Goal: Task Accomplishment & Management: Manage account settings

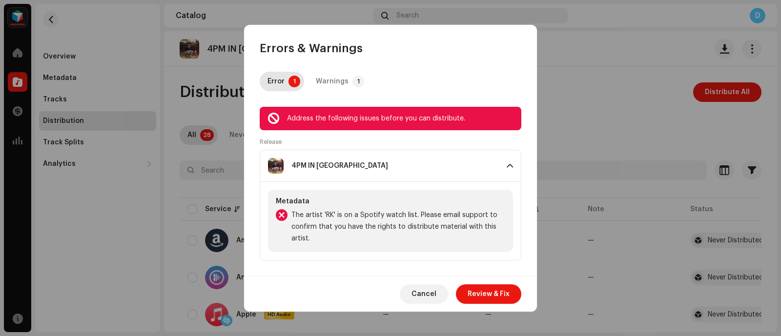
click at [486, 53] on div "Errors & Warnings" at bounding box center [390, 40] width 293 height 31
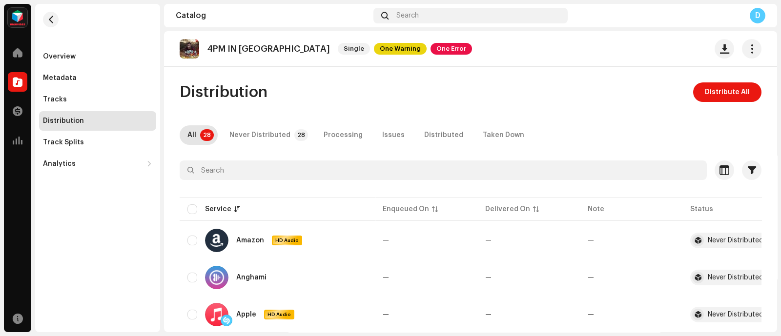
click at [75, 244] on div "Errors & Warnings Error 1 Warnings 1 Address the following issues before you ca…" at bounding box center [390, 168] width 781 height 336
drag, startPoint x: 246, startPoint y: 3, endPoint x: 102, endPoint y: 240, distance: 276.7
click at [102, 240] on div "Overview Metadata Tracks Distribution Track Splits Analytics Consumption Engage…" at bounding box center [97, 168] width 125 height 329
click at [19, 80] on span at bounding box center [18, 82] width 10 height 8
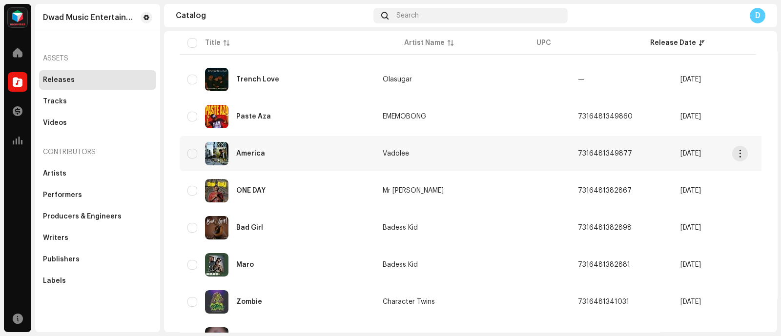
scroll to position [354, 0]
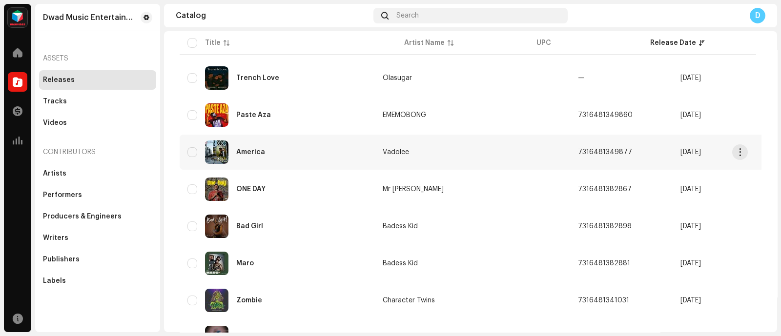
click at [491, 149] on re-a-table-link "Vadolee" at bounding box center [473, 152] width 180 height 7
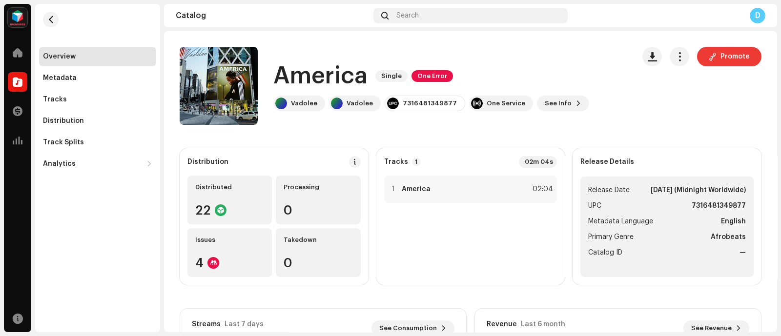
click at [713, 63] on button "Promote" at bounding box center [729, 57] width 64 height 20
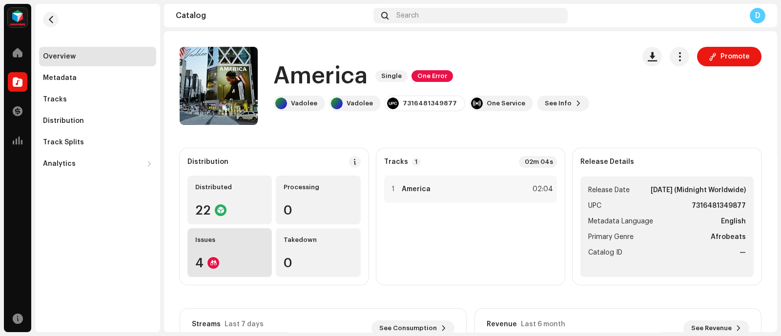
click at [217, 257] on re-a-icon-status-badge at bounding box center [213, 263] width 12 height 12
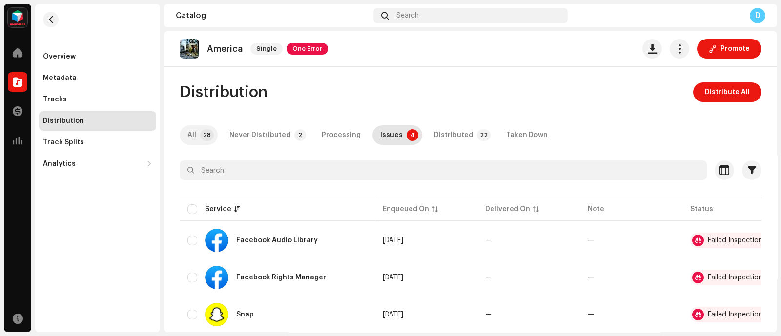
click at [201, 138] on p-badge "28" at bounding box center [207, 135] width 14 height 12
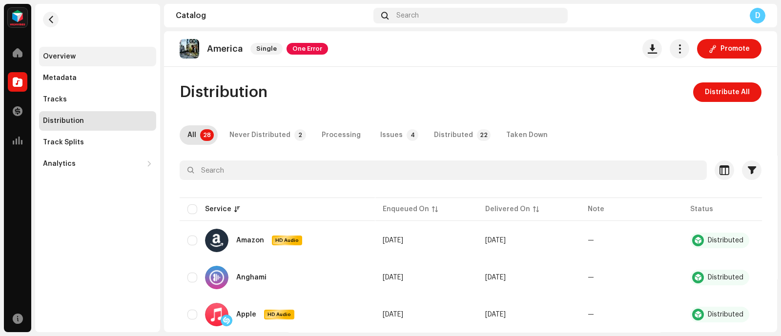
click at [111, 60] on div "Overview" at bounding box center [97, 57] width 109 height 8
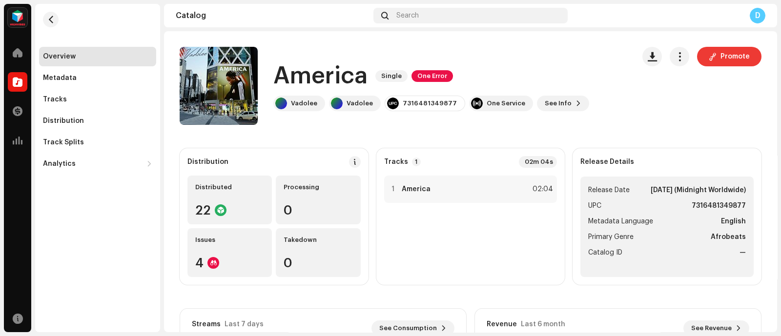
click at [728, 59] on span "Promote" at bounding box center [735, 57] width 29 height 20
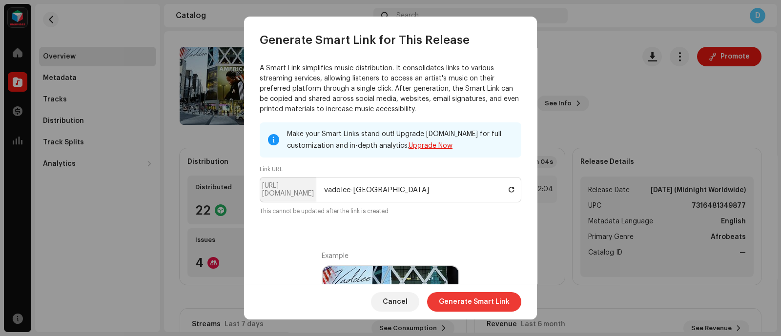
click at [457, 295] on span "Generate Smart Link" at bounding box center [474, 302] width 71 height 20
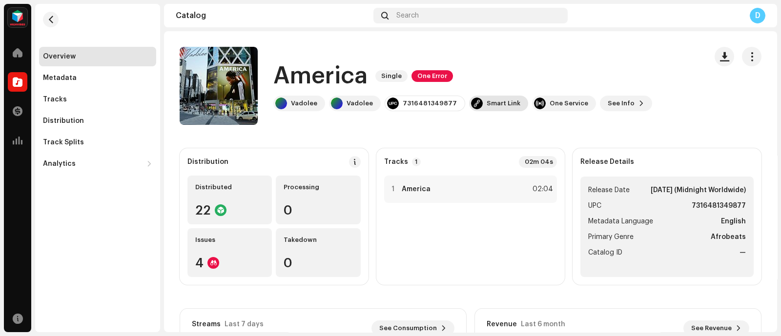
click at [507, 108] on div "Smart Link" at bounding box center [498, 104] width 59 height 16
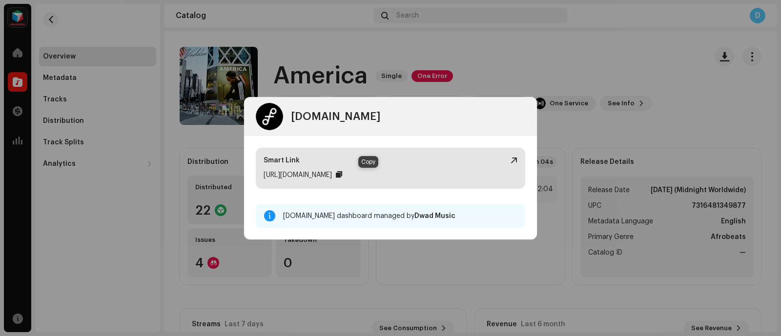
click at [342, 171] on div at bounding box center [339, 175] width 6 height 8
click at [315, 175] on div "https://ffm.to/vadolee-america" at bounding box center [298, 175] width 68 height 12
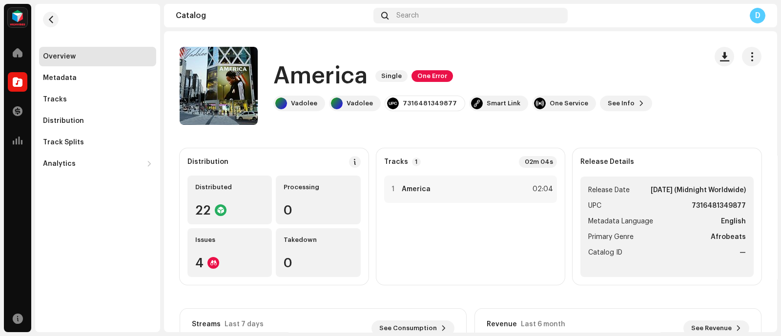
click at [41, 25] on re-m-nav-back at bounding box center [50, 25] width 23 height 43
click at [45, 22] on button "button" at bounding box center [51, 20] width 16 height 16
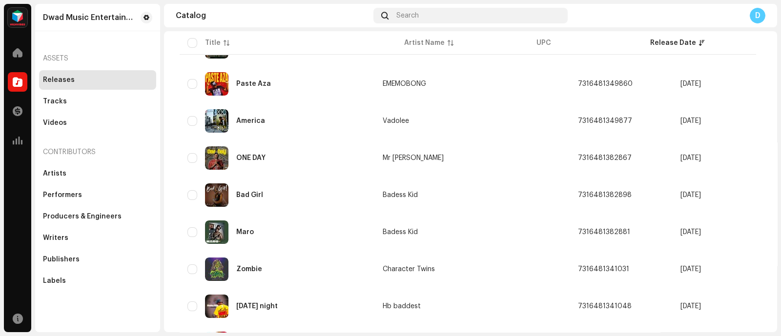
scroll to position [382, 0]
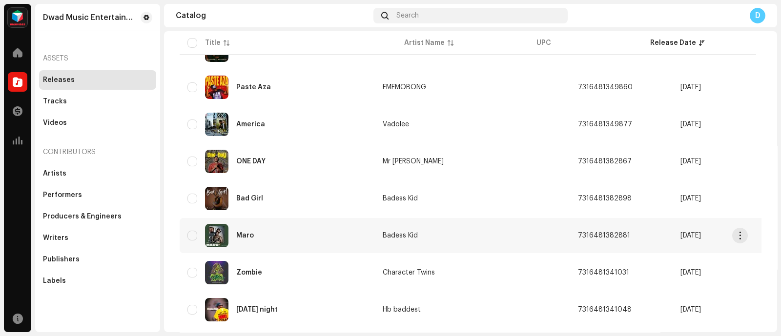
click at [471, 226] on td "Badess Kid" at bounding box center [472, 235] width 195 height 35
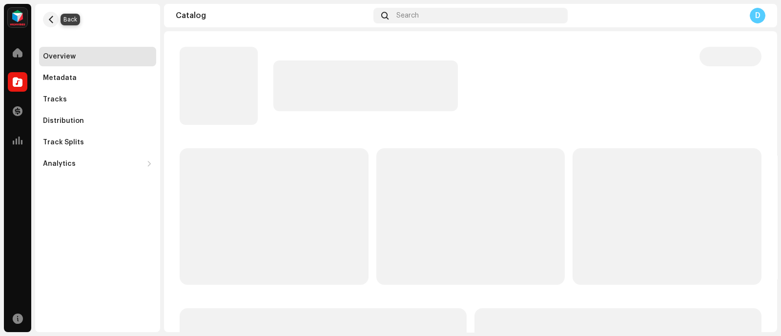
drag, startPoint x: 49, startPoint y: 21, endPoint x: 161, endPoint y: 123, distance: 151.7
click at [49, 21] on span "button" at bounding box center [50, 20] width 7 height 8
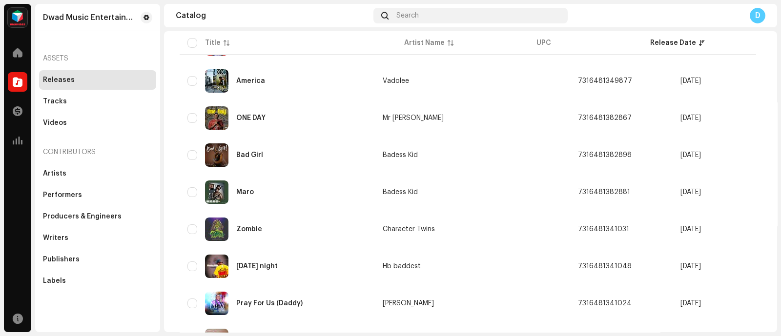
scroll to position [426, 0]
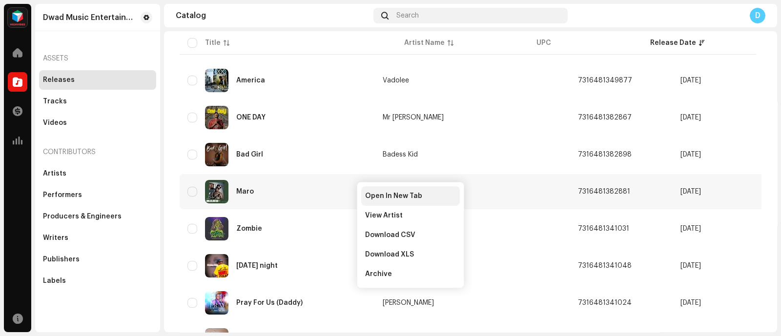
click at [373, 196] on span "Open In New Tab" at bounding box center [393, 196] width 57 height 8
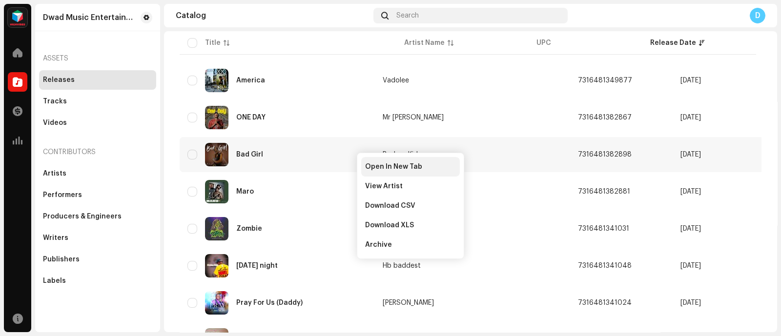
click at [363, 165] on div "Open In New Tab" at bounding box center [410, 167] width 99 height 20
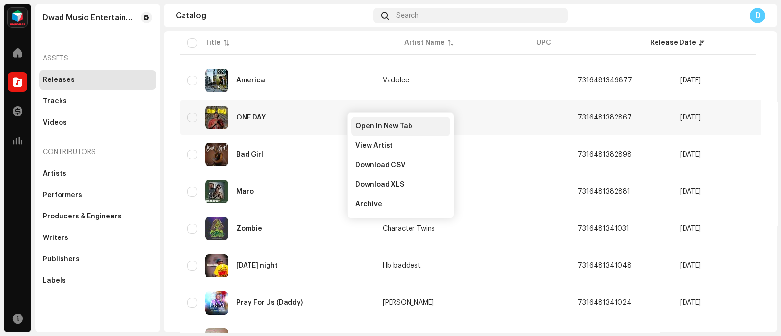
click at [366, 125] on span "Open In New Tab" at bounding box center [383, 127] width 57 height 8
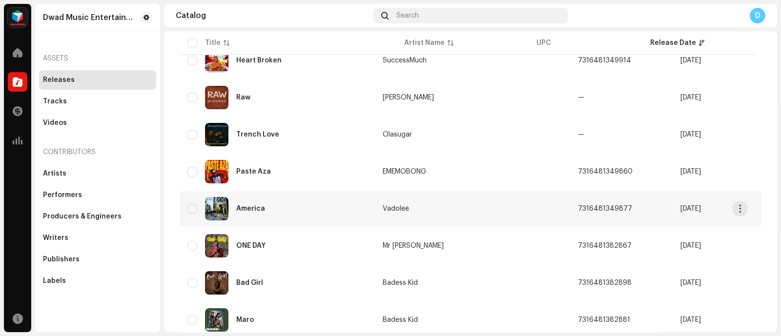
scroll to position [295, 0]
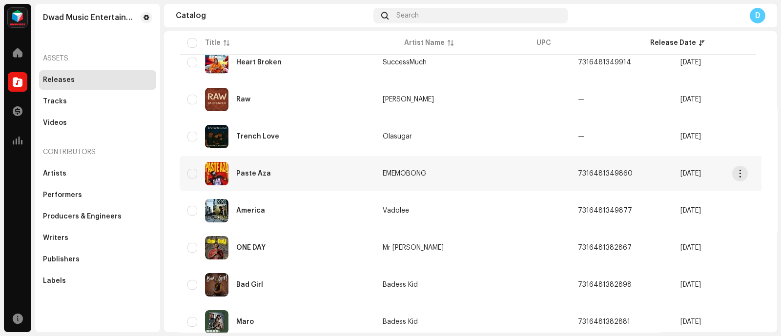
click at [503, 175] on td "EMEMOBONG" at bounding box center [472, 173] width 195 height 35
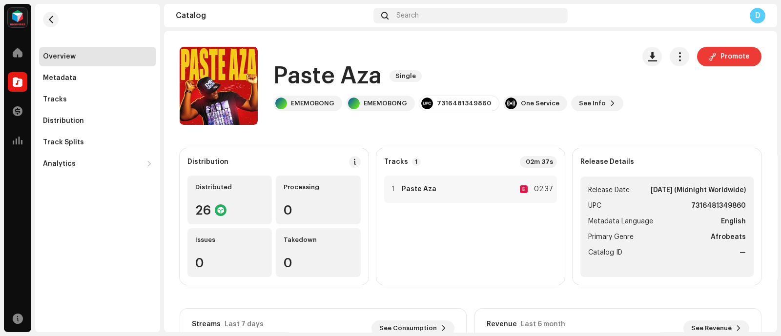
click at [721, 58] on span "Promote" at bounding box center [735, 57] width 29 height 20
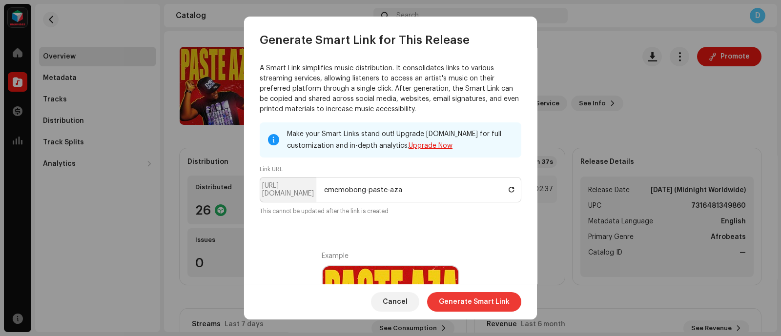
click at [488, 301] on span "Generate Smart Link" at bounding box center [474, 302] width 71 height 20
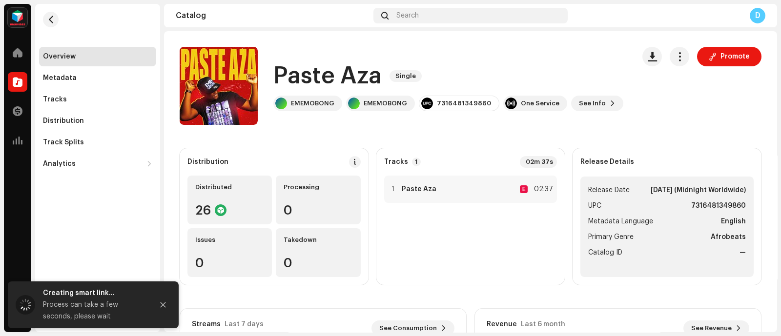
click at [689, 92] on div "Promote" at bounding box center [701, 86] width 119 height 78
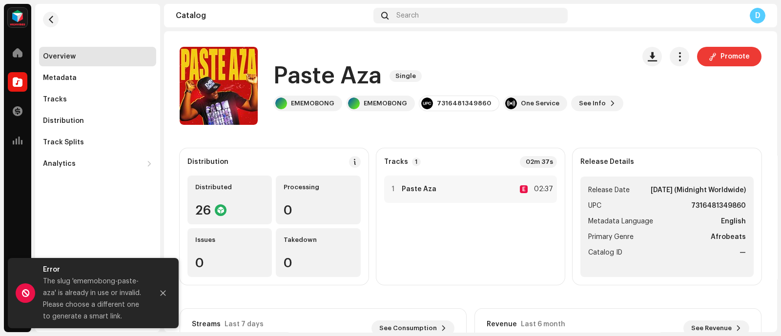
click at [721, 57] on span "Promote" at bounding box center [735, 57] width 29 height 20
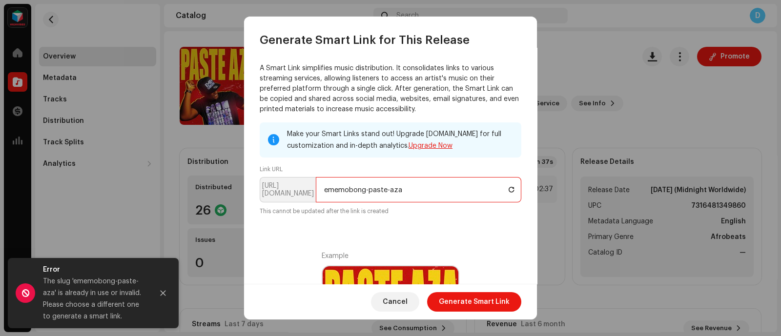
click at [407, 190] on input "ememobong-paste-aza" at bounding box center [419, 189] width 206 height 25
type input "ememobongpasteaza"
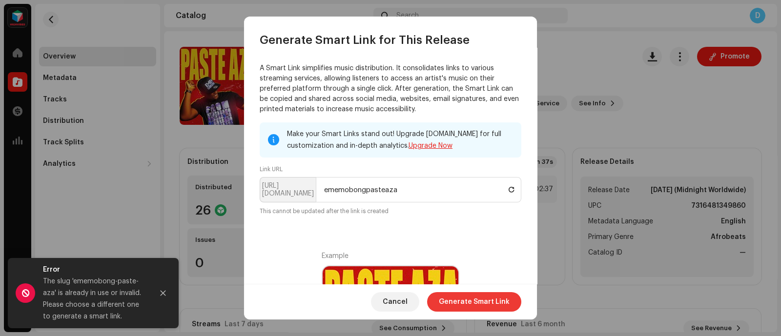
click at [448, 292] on span "Generate Smart Link" at bounding box center [474, 302] width 71 height 20
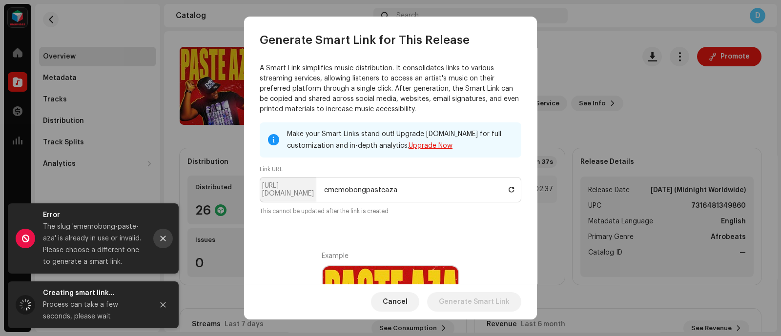
click at [165, 241] on icon "Close" at bounding box center [163, 238] width 5 height 5
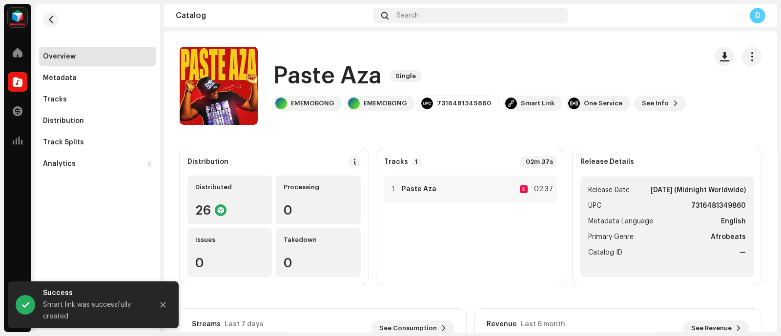
click at [547, 111] on div "Paste Aza Single EMEMOBONG EMEMOBONG 7316481349860 Smart Link One Service See I…" at bounding box center [439, 86] width 519 height 78
click at [539, 106] on div "Smart Link" at bounding box center [538, 104] width 34 height 8
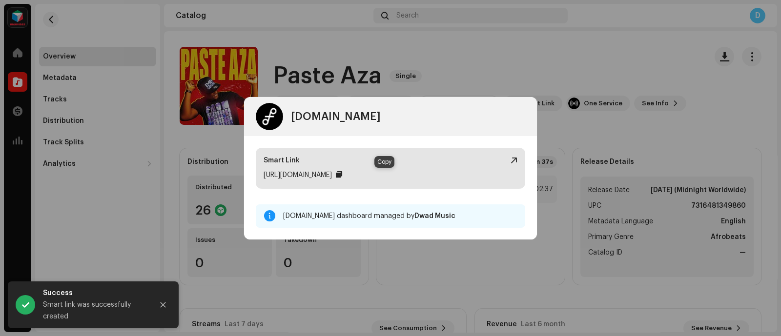
click at [342, 174] on div at bounding box center [339, 175] width 6 height 8
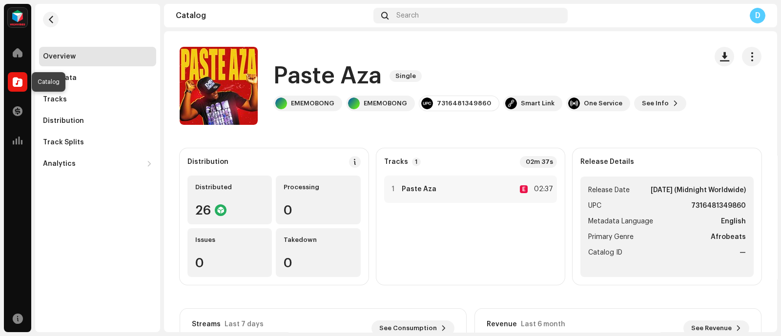
click at [19, 85] on span at bounding box center [18, 82] width 10 height 8
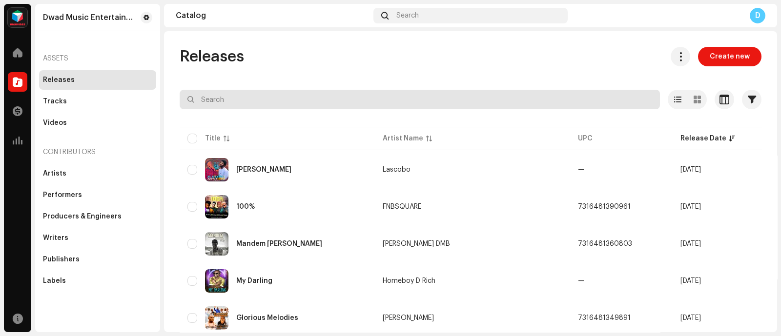
click at [372, 106] on input "text" at bounding box center [420, 100] width 480 height 20
click at [298, 92] on input "text" at bounding box center [420, 100] width 480 height 20
paste input "4PM IN [GEOGRAPHIC_DATA]"
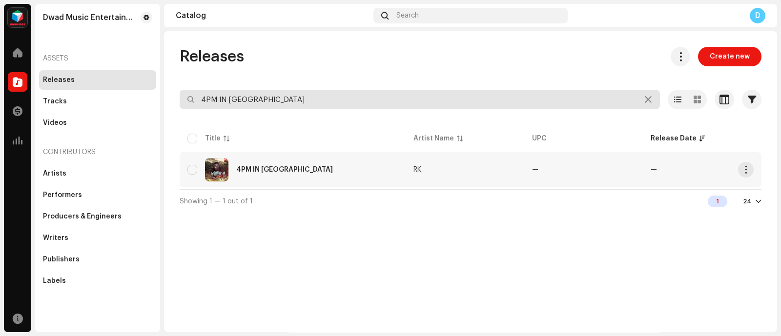
type input "4PM IN [GEOGRAPHIC_DATA]"
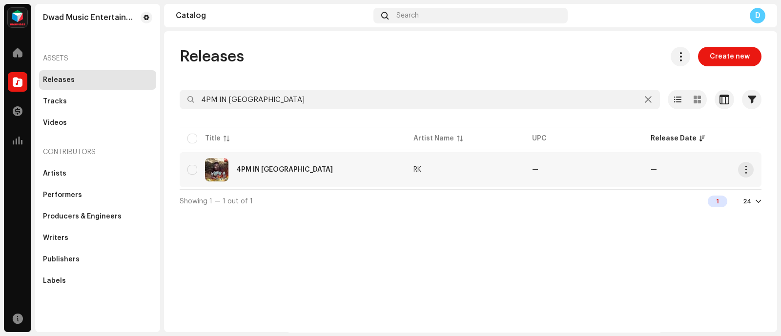
click at [376, 153] on td "4PM IN [GEOGRAPHIC_DATA]" at bounding box center [293, 169] width 226 height 35
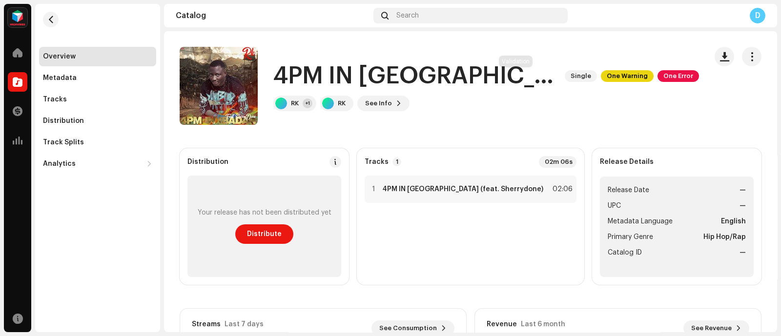
click at [520, 79] on div "4PM IN IBADAN Single One Warning One Error" at bounding box center [486, 76] width 426 height 31
click at [601, 79] on span "One Warning" at bounding box center [627, 76] width 53 height 12
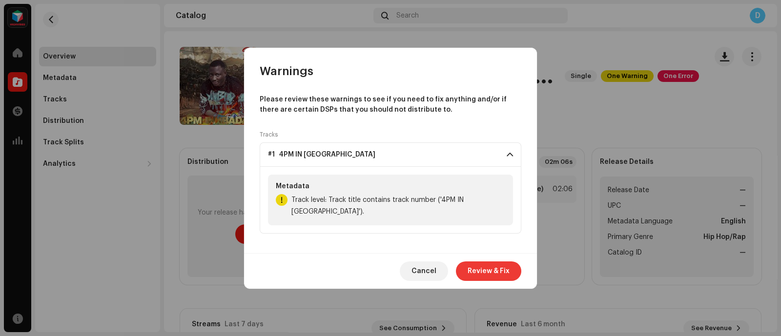
click at [486, 266] on span "Review & Fix" at bounding box center [489, 272] width 42 height 20
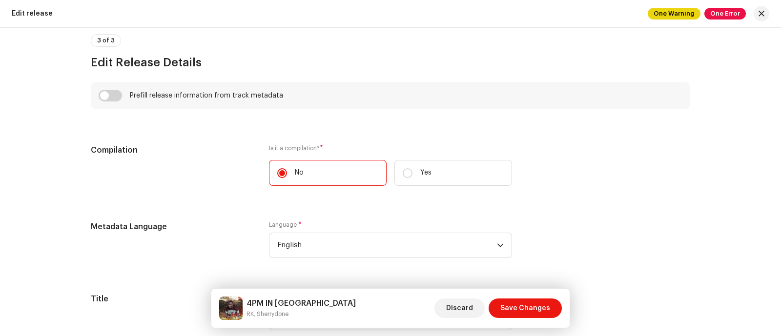
scroll to position [667, 0]
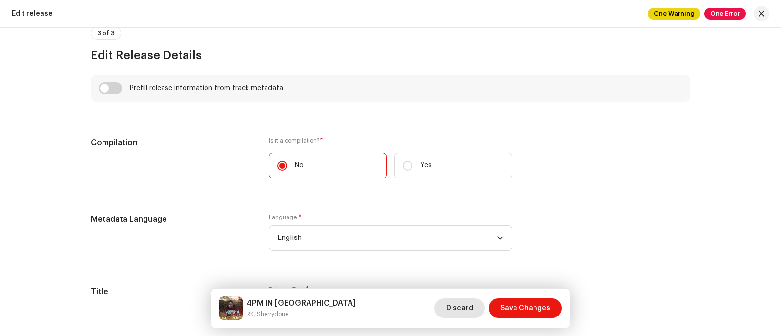
click at [462, 306] on span "Discard" at bounding box center [459, 309] width 27 height 20
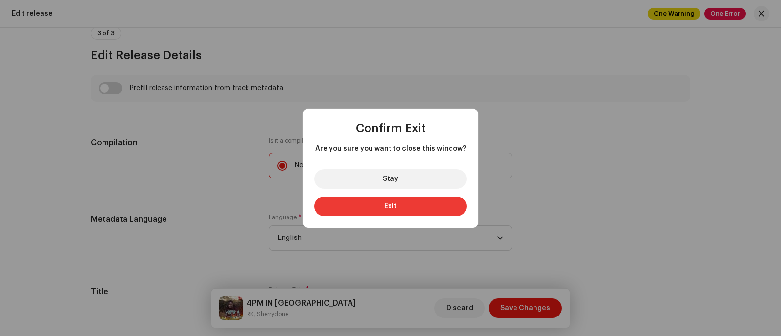
click at [430, 212] on button "Exit" at bounding box center [390, 207] width 152 height 20
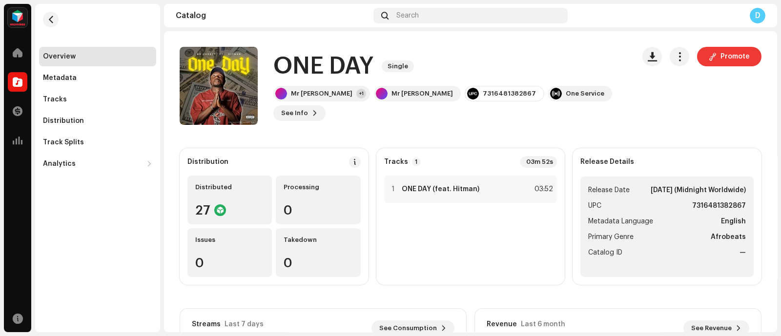
click at [729, 48] on span "Promote" at bounding box center [735, 57] width 29 height 20
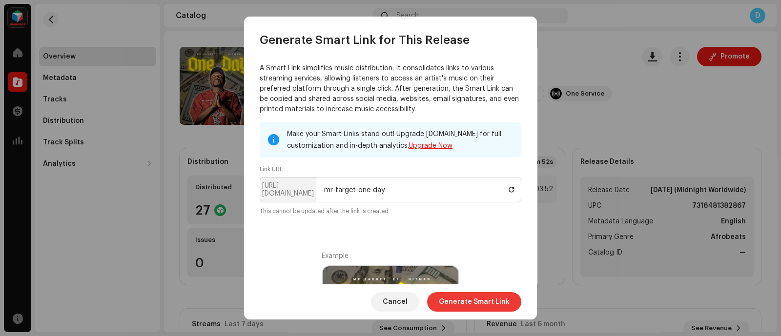
click at [464, 294] on span "Generate Smart Link" at bounding box center [474, 302] width 71 height 20
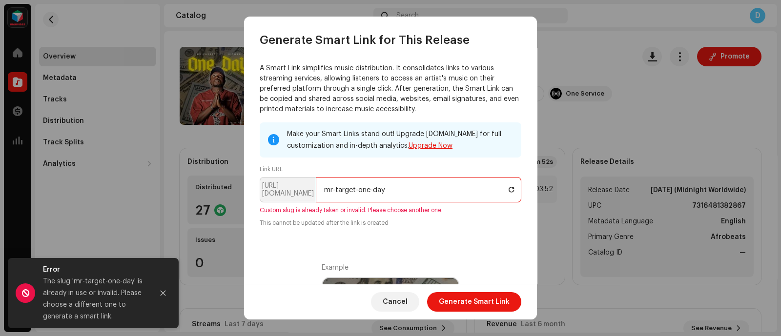
click at [398, 194] on input "mr-target-one-day" at bounding box center [419, 189] width 206 height 25
type input "mr-target-oneday"
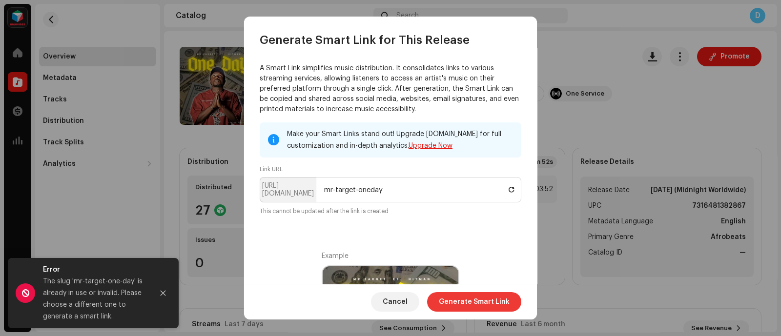
click at [463, 301] on span "Generate Smart Link" at bounding box center [474, 302] width 71 height 20
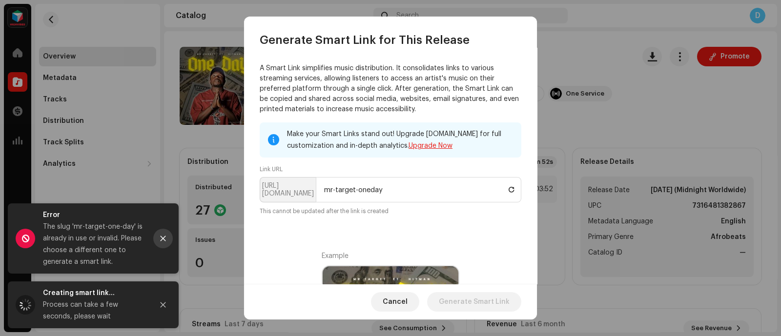
click at [162, 234] on button "Close" at bounding box center [163, 239] width 20 height 20
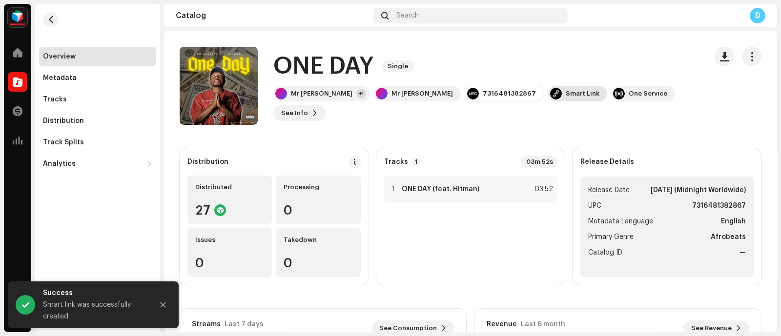
click at [566, 98] on div "Smart Link" at bounding box center [583, 94] width 34 height 8
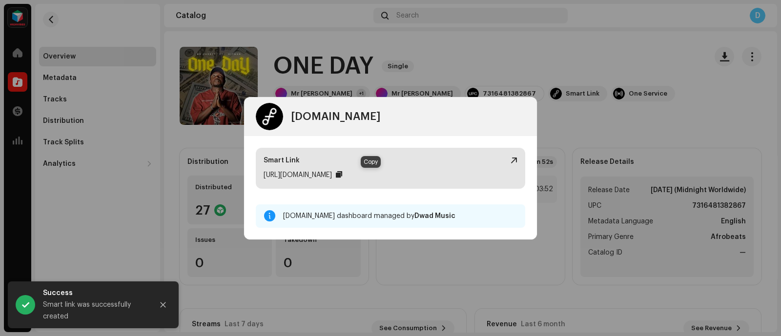
click at [342, 178] on div at bounding box center [339, 175] width 6 height 8
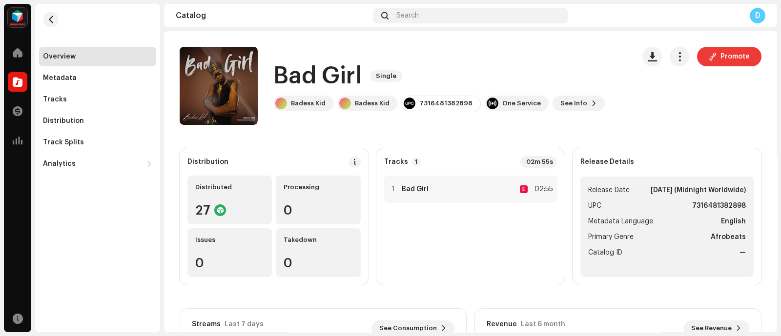
click at [713, 56] on button "Promote" at bounding box center [729, 57] width 64 height 20
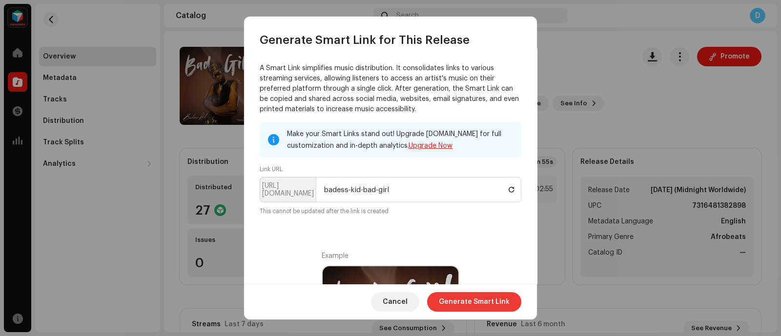
click at [468, 292] on span "Generate Smart Link" at bounding box center [474, 302] width 71 height 20
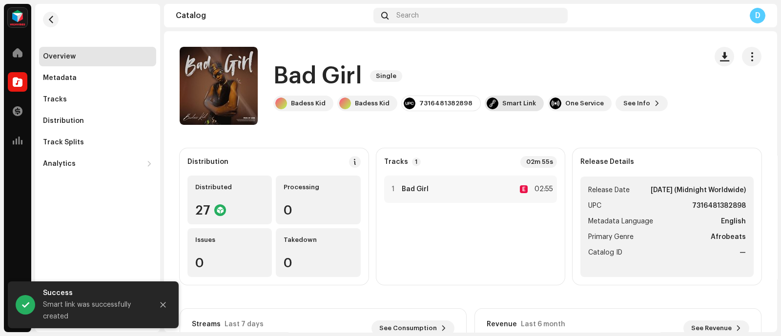
click at [522, 106] on div "Smart Link" at bounding box center [519, 104] width 34 height 8
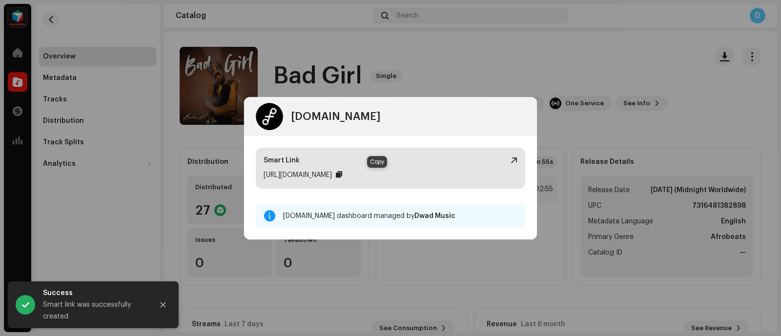
click at [342, 176] on div at bounding box center [339, 175] width 6 height 8
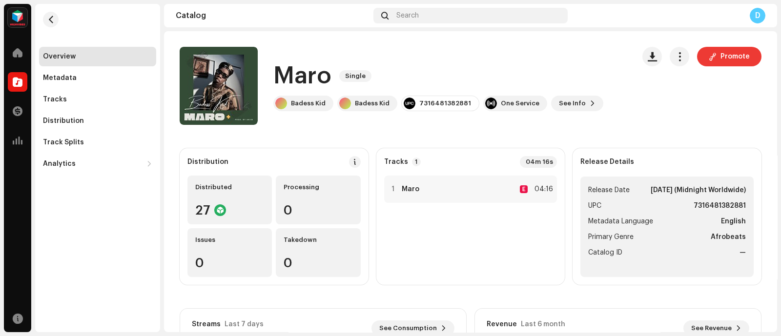
click at [702, 64] on button "Promote" at bounding box center [729, 57] width 64 height 20
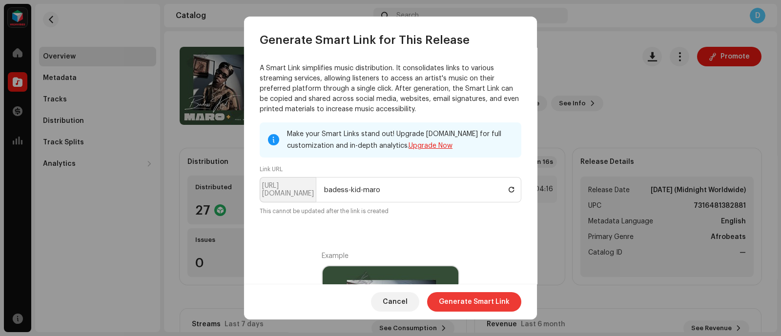
click at [466, 298] on span "Generate Smart Link" at bounding box center [474, 302] width 71 height 20
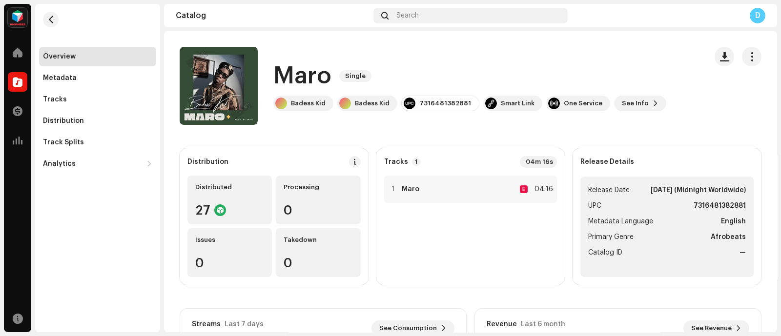
click at [45, 233] on div "Overview Metadata Tracks Distribution Track Splits Analytics Consumption Engage…" at bounding box center [97, 168] width 125 height 329
click at [501, 102] on div "Smart Link" at bounding box center [518, 104] width 34 height 8
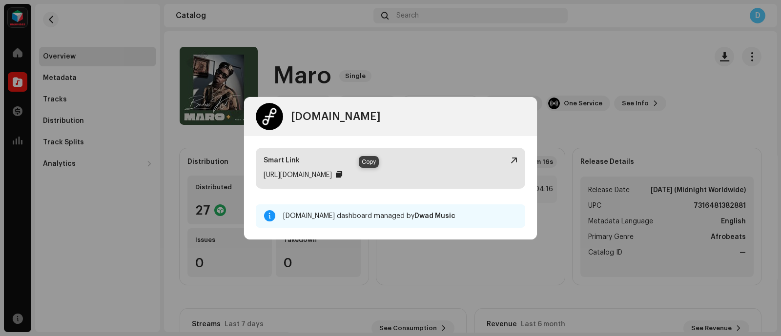
click at [342, 174] on div at bounding box center [339, 175] width 6 height 8
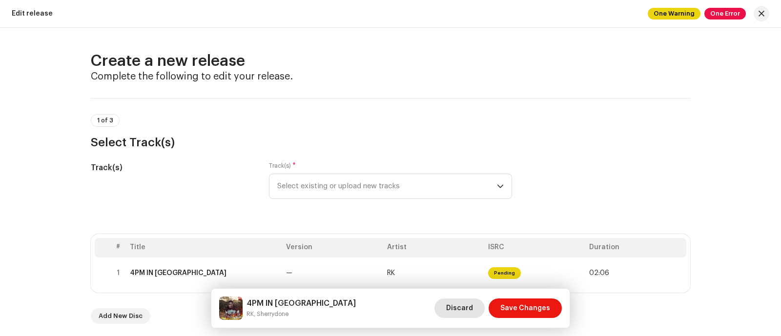
click at [453, 303] on span "Discard" at bounding box center [459, 309] width 27 height 20
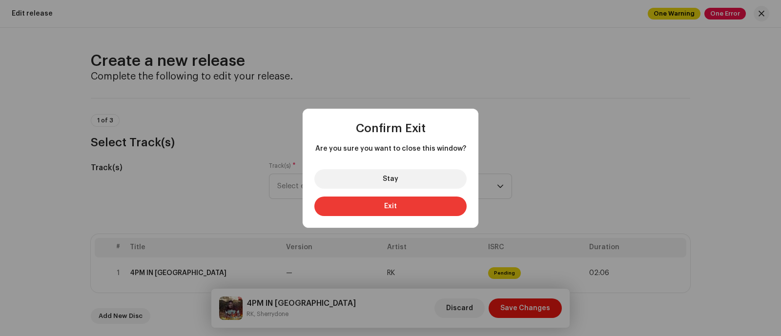
click at [409, 197] on button "Exit" at bounding box center [390, 207] width 152 height 20
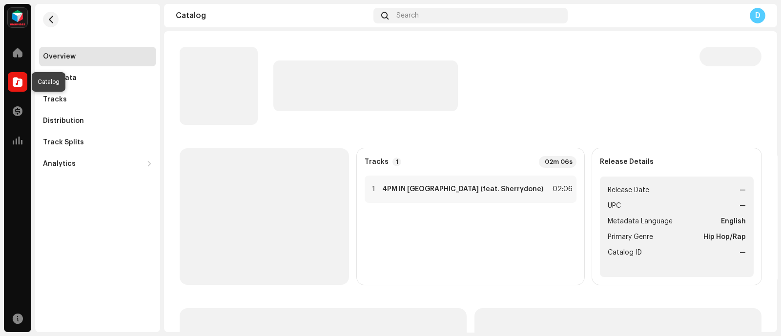
click at [21, 78] on span at bounding box center [18, 82] width 10 height 8
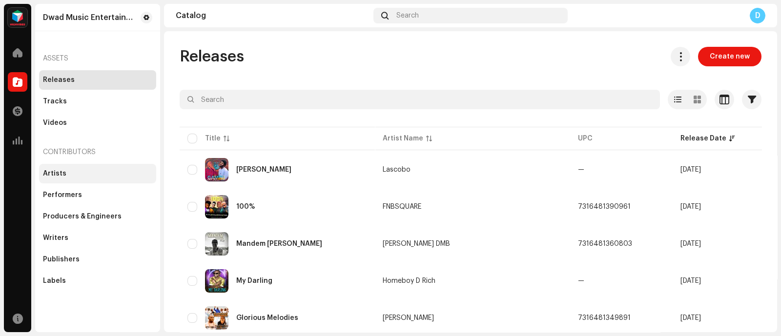
click at [63, 178] on div "Artists" at bounding box center [97, 174] width 117 height 20
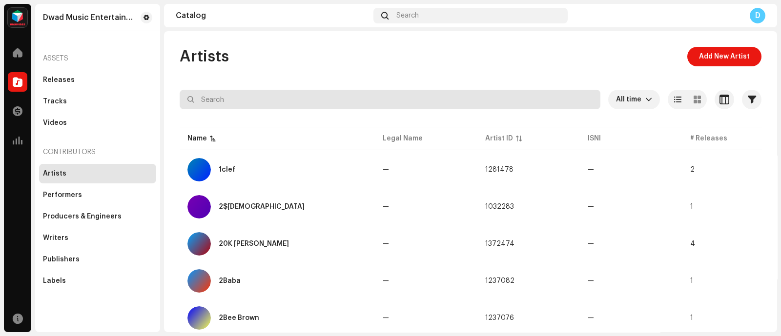
click at [315, 96] on input "text" at bounding box center [390, 100] width 421 height 20
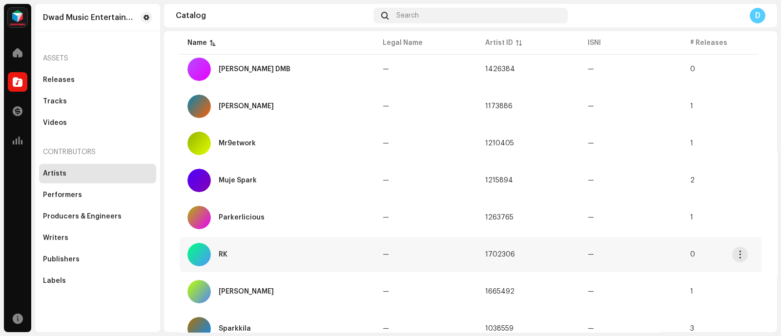
type input "rk"
click at [322, 257] on div "RK" at bounding box center [277, 254] width 180 height 23
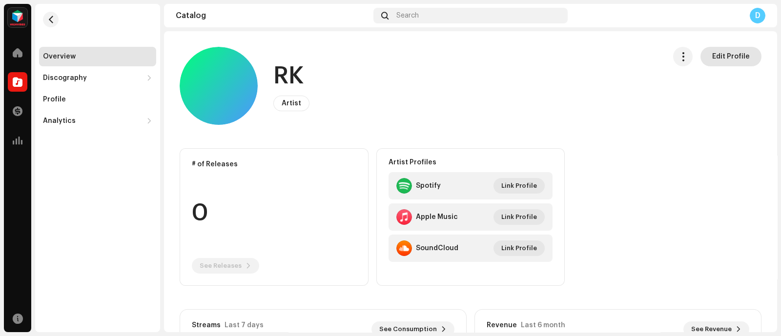
click at [721, 60] on span "Edit Profile" at bounding box center [731, 57] width 38 height 20
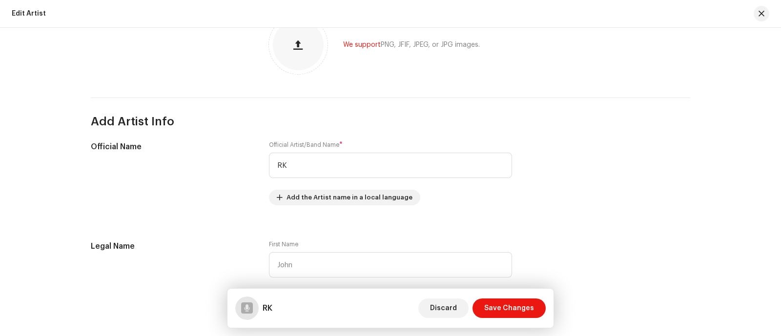
scroll to position [127, 0]
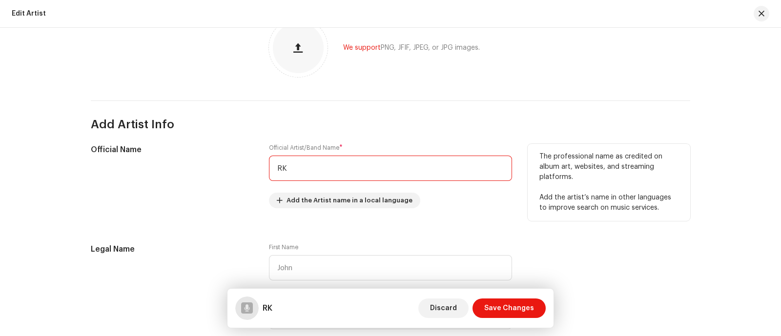
click at [387, 163] on input "RK" at bounding box center [390, 168] width 243 height 25
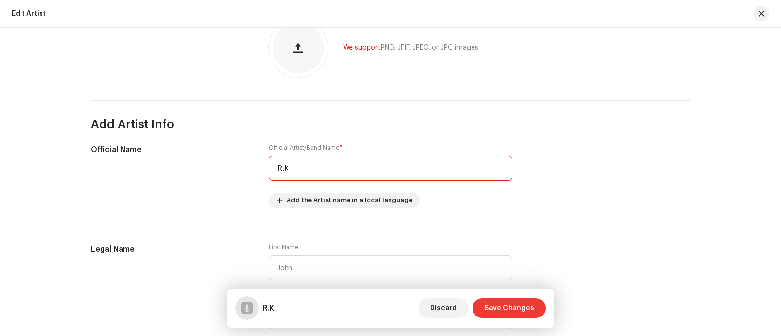
type input "R.K"
click at [508, 304] on span "Save Changes" at bounding box center [509, 309] width 50 height 20
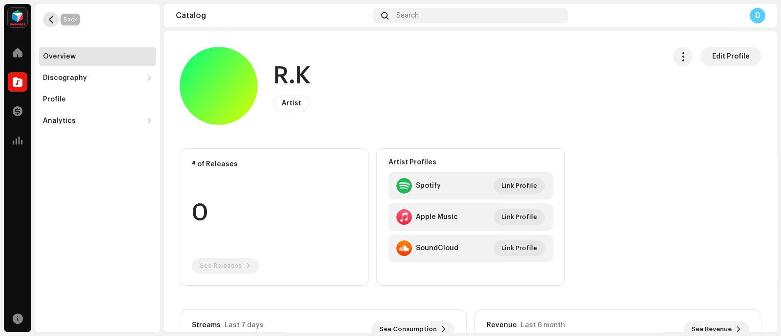
click at [53, 22] on span "button" at bounding box center [50, 20] width 7 height 8
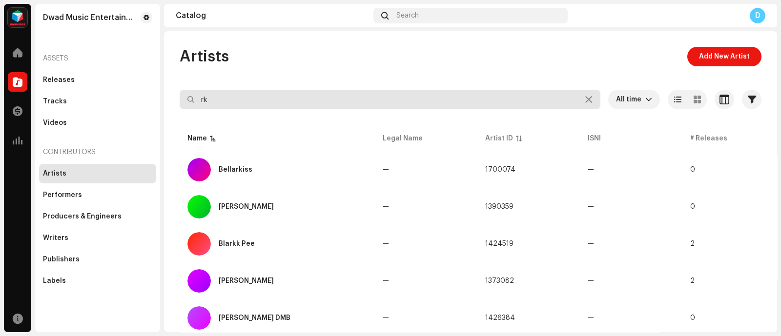
click at [248, 97] on input "rk" at bounding box center [390, 100] width 421 height 20
paste input "SHERRYDONE"
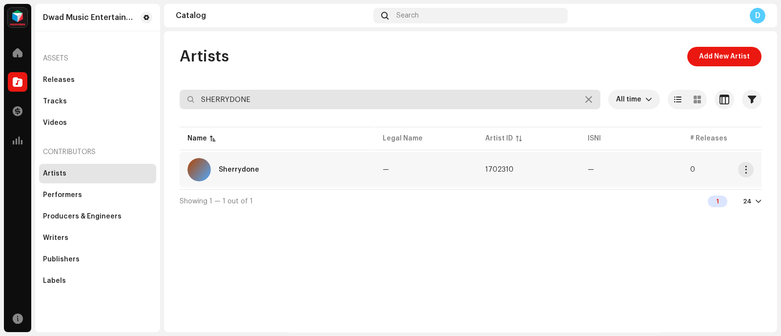
type input "SHERRYDONE"
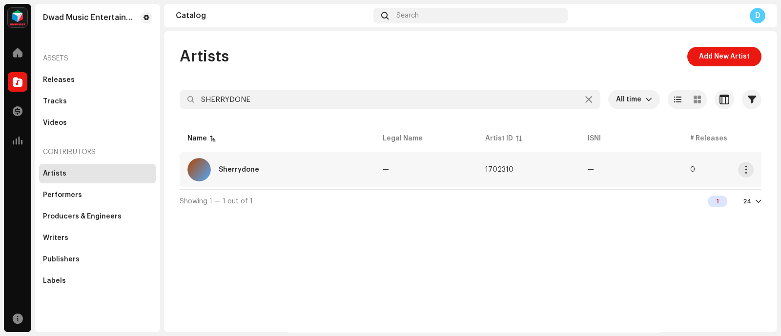
click at [438, 155] on td "—" at bounding box center [426, 169] width 103 height 35
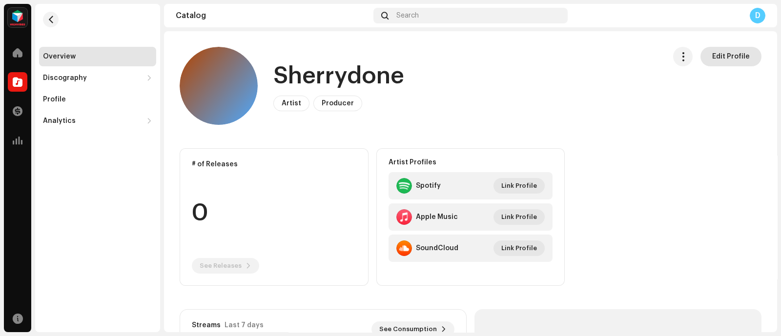
click at [718, 62] on span "Edit Profile" at bounding box center [731, 57] width 38 height 20
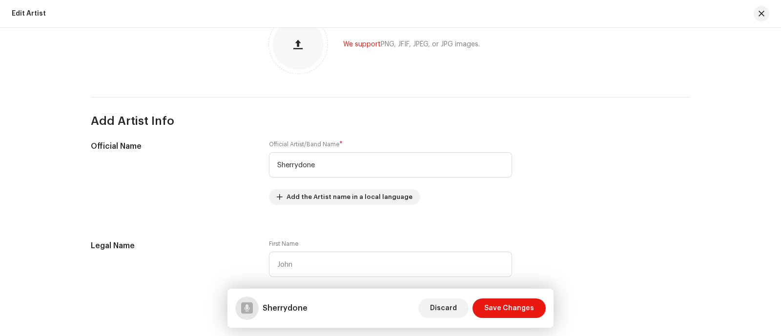
scroll to position [132, 0]
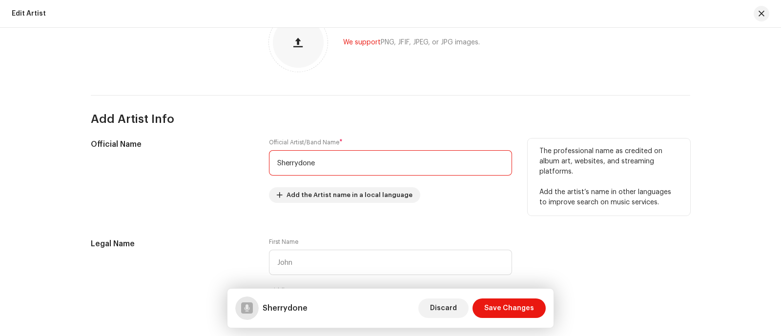
click at [280, 173] on input "Sherrydone" at bounding box center [390, 162] width 243 height 25
paste input "HERRYDONE"
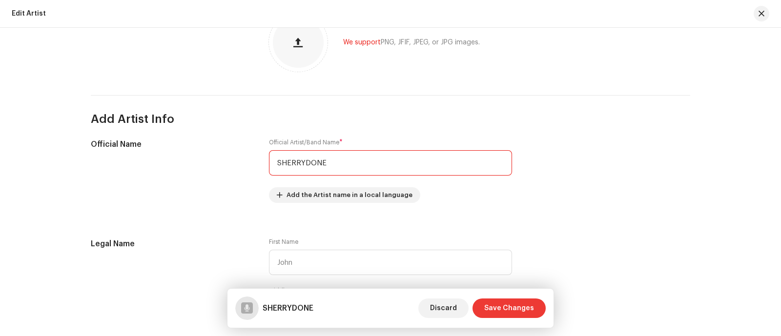
type input "SHERRYDONE"
click at [497, 311] on span "Save Changes" at bounding box center [509, 309] width 50 height 20
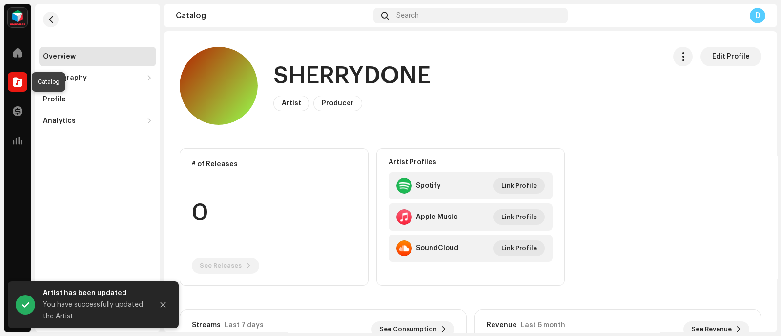
click at [15, 78] on span at bounding box center [18, 82] width 10 height 8
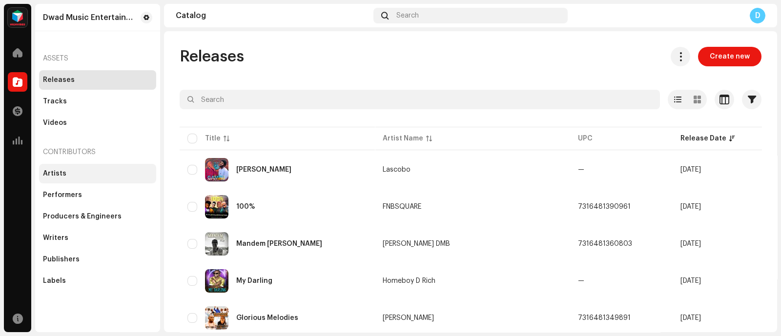
click at [69, 171] on div "Artists" at bounding box center [97, 174] width 109 height 8
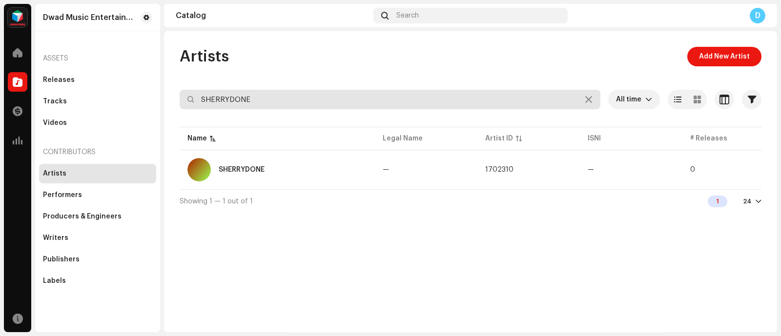
click at [268, 96] on input "SHERRYDONE" at bounding box center [390, 100] width 421 height 20
type input "r.k"
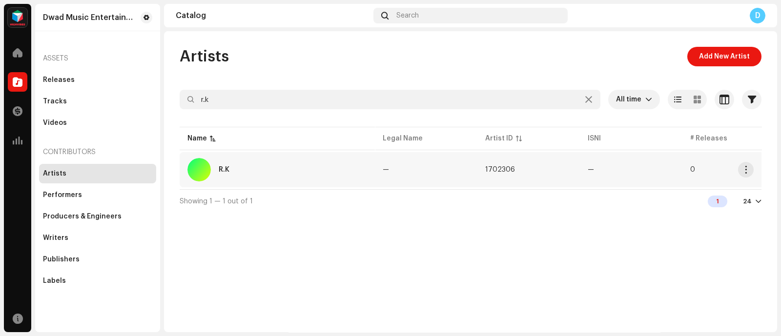
click at [268, 172] on div "R.K" at bounding box center [277, 169] width 180 height 23
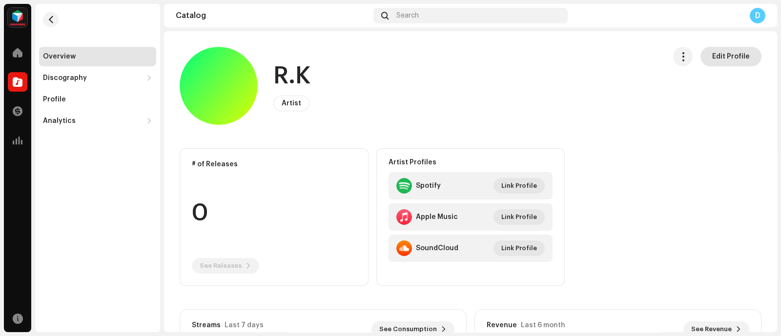
click at [736, 55] on span "Edit Profile" at bounding box center [731, 57] width 38 height 20
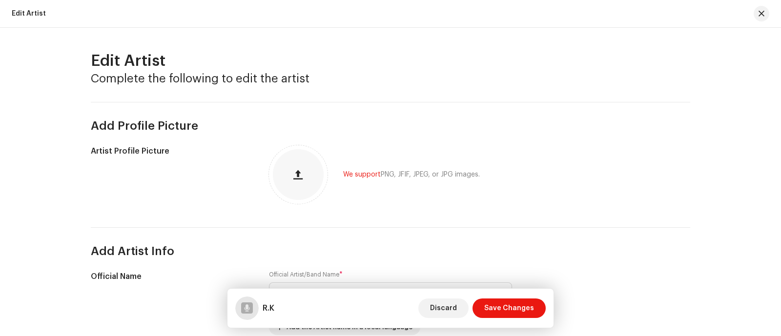
scroll to position [64, 0]
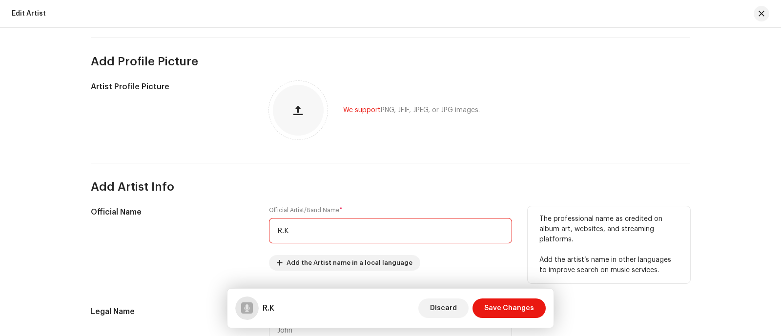
click at [409, 232] on input "R.K" at bounding box center [390, 230] width 243 height 25
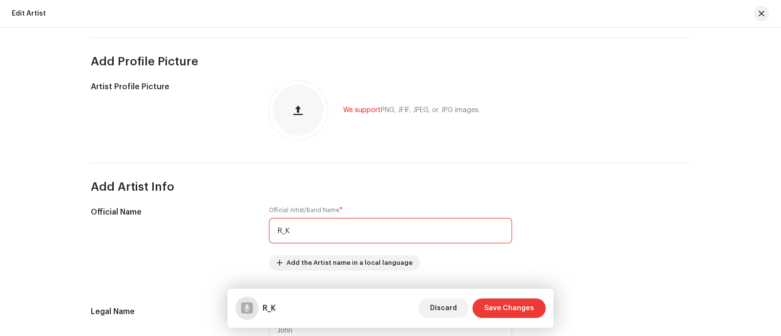
type input "R_K"
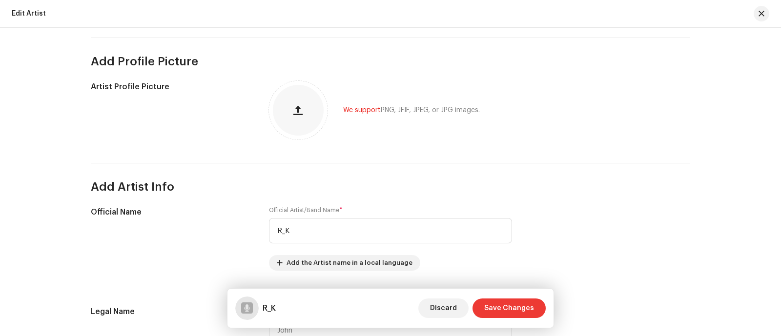
click at [498, 311] on span "Save Changes" at bounding box center [509, 309] width 50 height 20
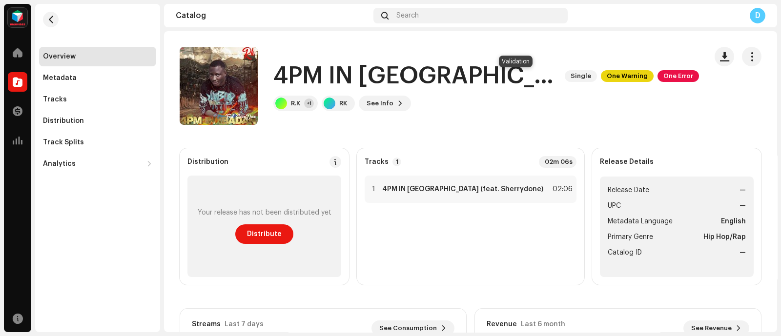
click at [601, 80] on span "One Warning" at bounding box center [627, 76] width 53 height 12
click at [658, 77] on span "One Error" at bounding box center [678, 76] width 41 height 12
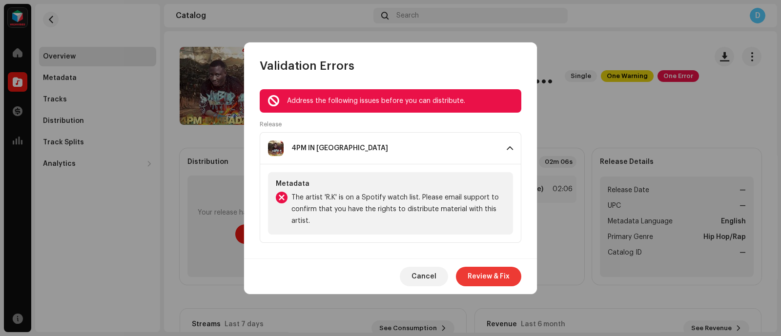
click at [503, 272] on span "Review & Fix" at bounding box center [489, 277] width 42 height 20
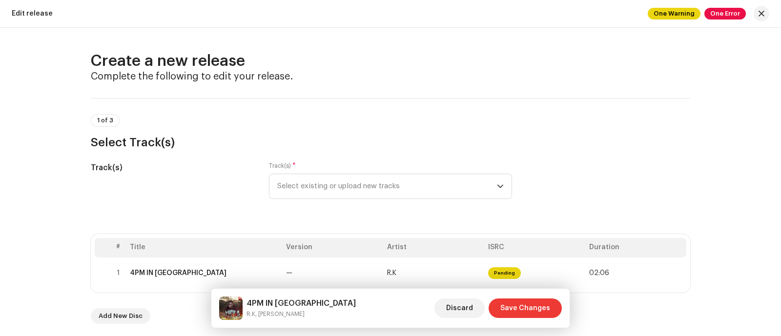
click at [543, 305] on span "Save Changes" at bounding box center [525, 309] width 50 height 20
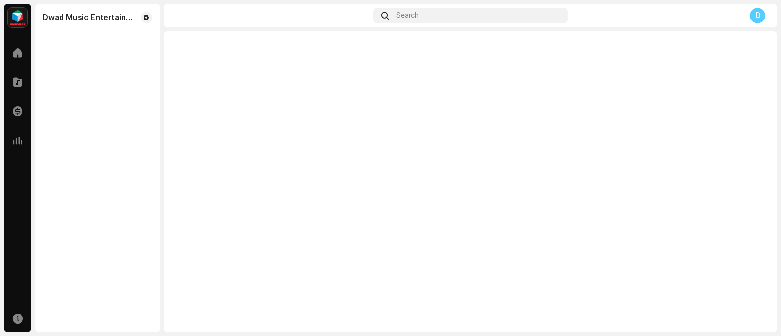
click at [59, 165] on div "Dwad Music Entertainment" at bounding box center [97, 168] width 125 height 329
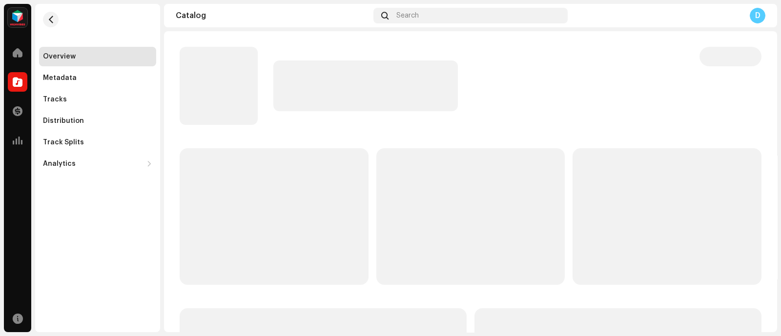
click at [15, 214] on div "Home Catalog Transactions Analytics Resources" at bounding box center [17, 185] width 27 height 293
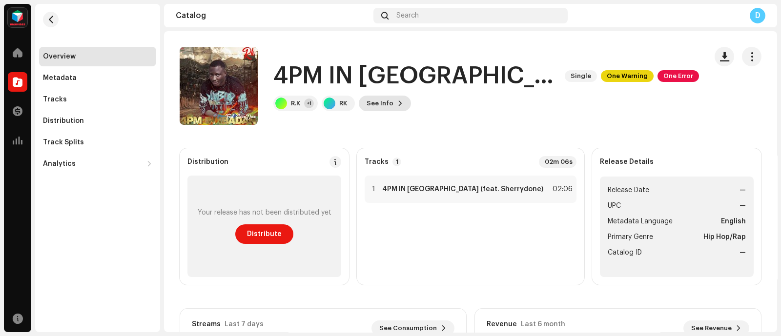
click at [397, 103] on span at bounding box center [400, 104] width 6 height 8
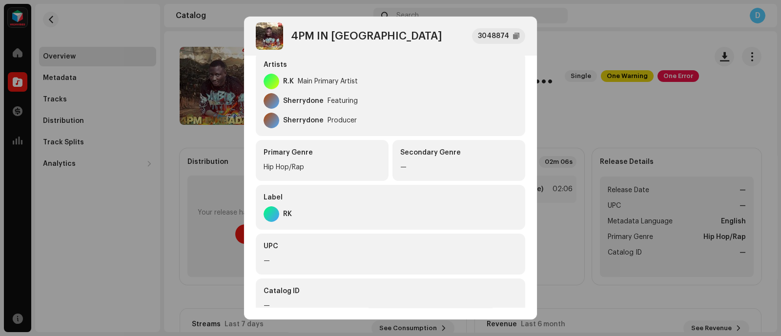
scroll to position [241, 0]
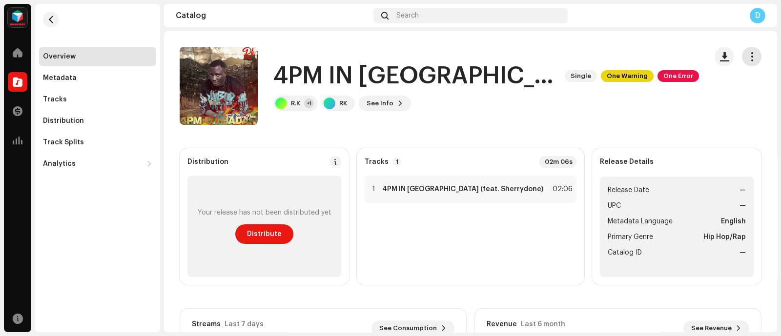
click at [742, 56] on button "button" at bounding box center [752, 57] width 20 height 20
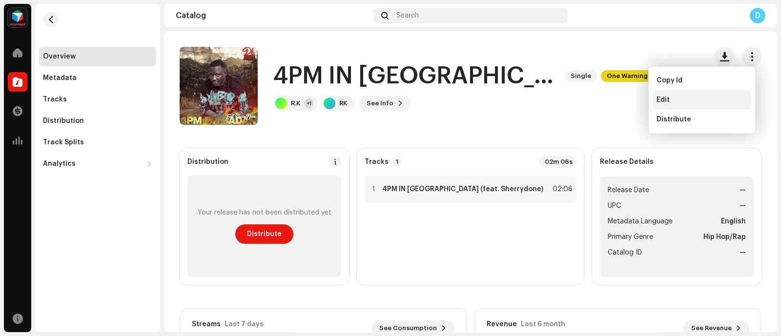
click at [666, 95] on div "Edit" at bounding box center [702, 100] width 99 height 20
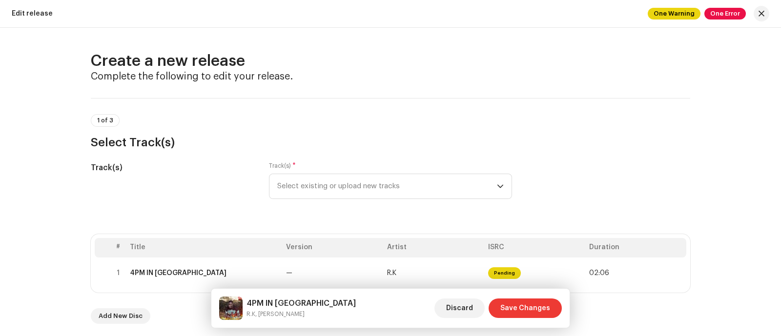
click at [527, 307] on span "Save Changes" at bounding box center [525, 309] width 50 height 20
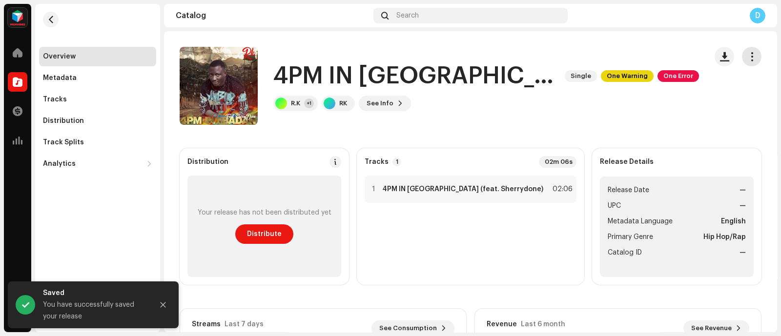
click at [744, 63] on button "button" at bounding box center [752, 57] width 20 height 20
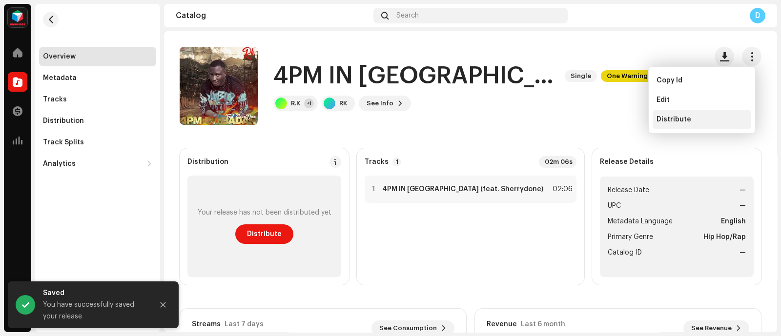
click at [687, 125] on div "Distribute" at bounding box center [702, 120] width 99 height 20
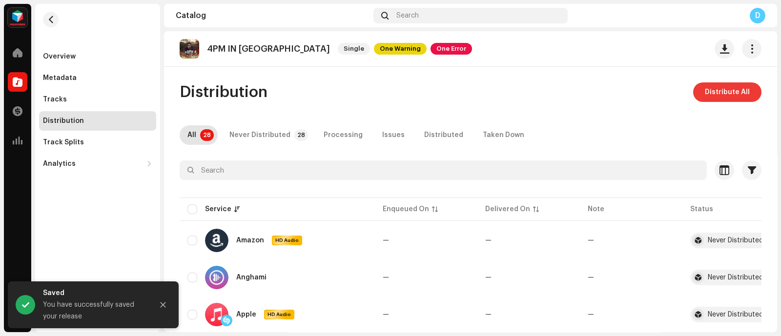
click at [724, 91] on span "Distribute All" at bounding box center [727, 92] width 45 height 20
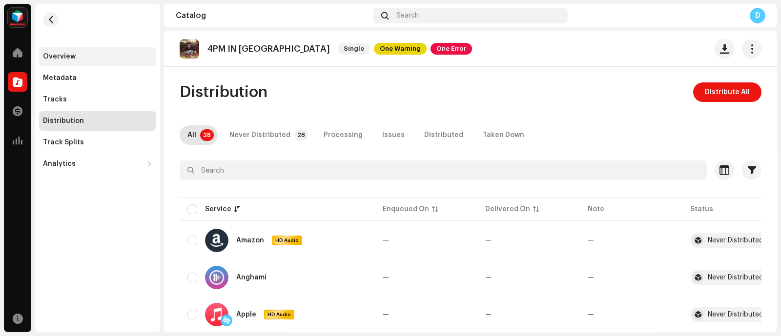
click at [63, 50] on div "Overview" at bounding box center [97, 57] width 117 height 20
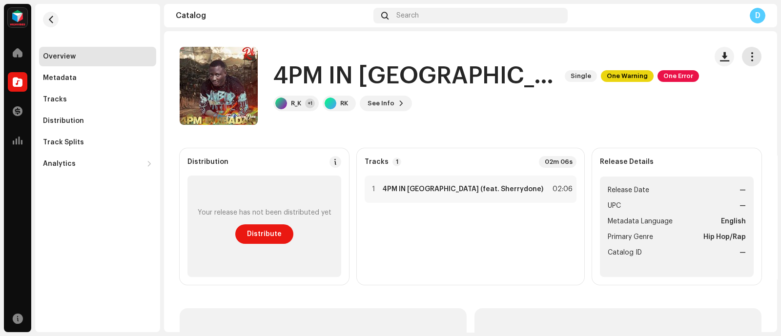
click at [747, 60] on span "button" at bounding box center [751, 57] width 9 height 8
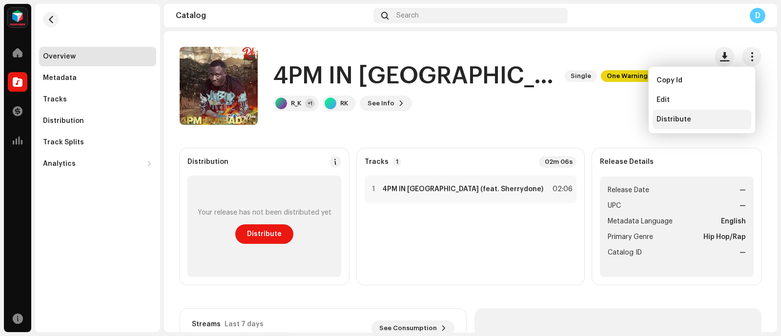
click at [685, 116] on span "Distribute" at bounding box center [674, 120] width 35 height 8
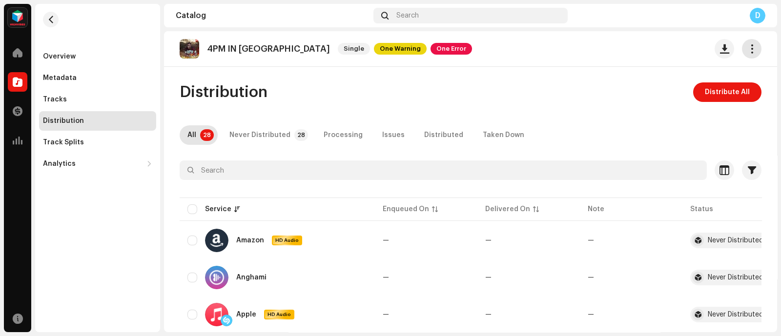
click at [747, 47] on span "button" at bounding box center [751, 49] width 9 height 8
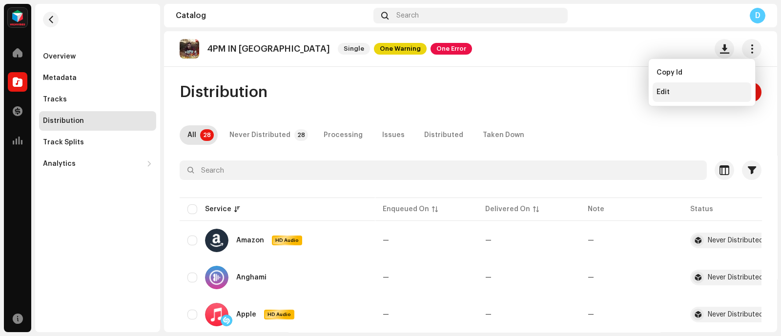
drag, startPoint x: 658, startPoint y: 127, endPoint x: 713, endPoint y: 85, distance: 69.6
click at [713, 85] on body "Dwad Music Entertainment Home Catalog Transactions Analytics Resources Overview…" at bounding box center [390, 168] width 781 height 336
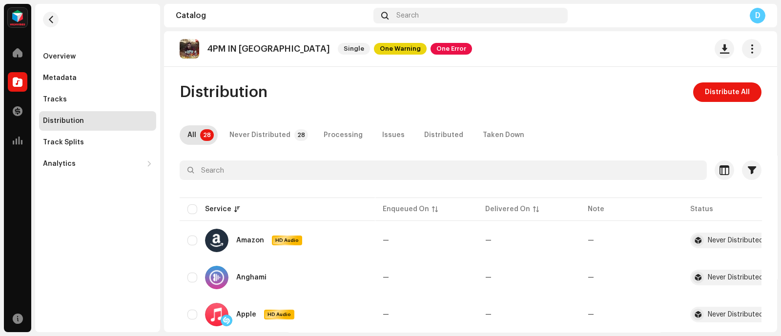
click at [725, 89] on span "Distribute All" at bounding box center [727, 92] width 45 height 20
